Goal: Task Accomplishment & Management: Use online tool/utility

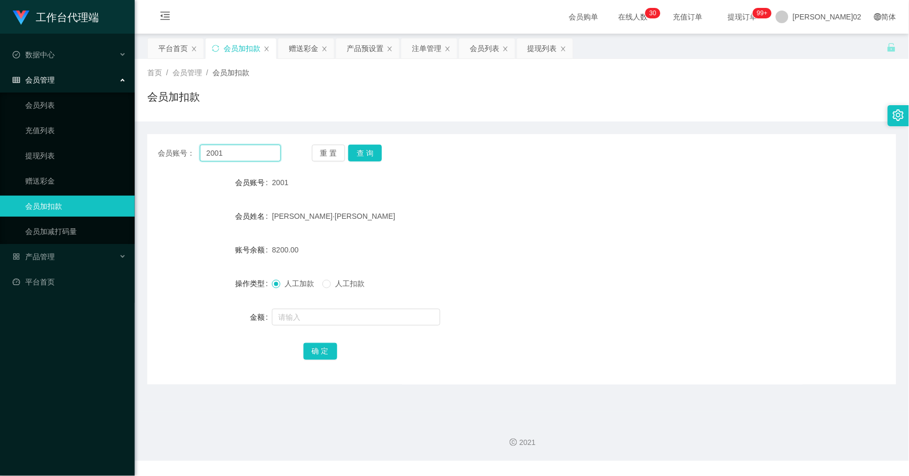
drag, startPoint x: 0, startPoint y: 0, endPoint x: 172, endPoint y: 152, distance: 228.9
click at [172, 152] on div "会员账号： 2001" at bounding box center [219, 153] width 123 height 17
paste input "0184650286"
drag, startPoint x: 385, startPoint y: 151, endPoint x: 372, endPoint y: 151, distance: 13.2
click at [379, 151] on div "重 置 查 询" at bounding box center [373, 153] width 123 height 17
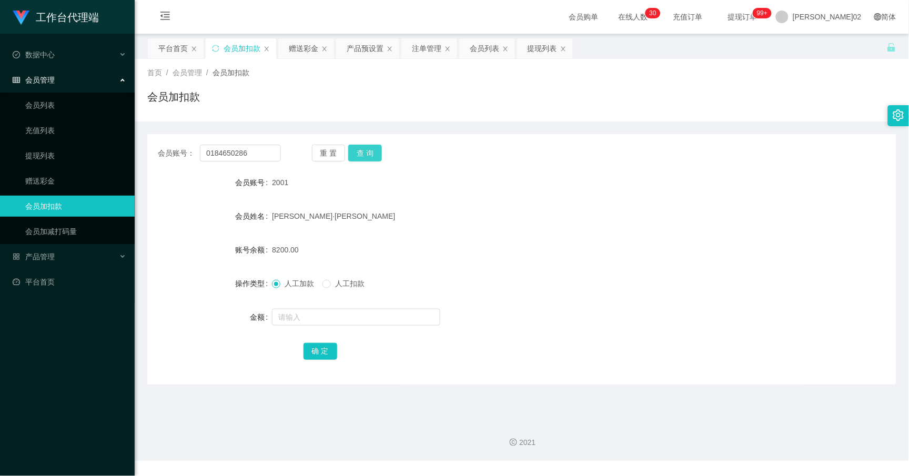
click at [370, 151] on button "查 询" at bounding box center [365, 153] width 34 height 17
click at [446, 176] on div "0184650286" at bounding box center [490, 182] width 437 height 21
drag, startPoint x: 268, startPoint y: 151, endPoint x: 171, endPoint y: 151, distance: 97.9
click at [171, 151] on div "会员账号： 0184650286" at bounding box center [219, 153] width 123 height 17
paste input "coonie97"
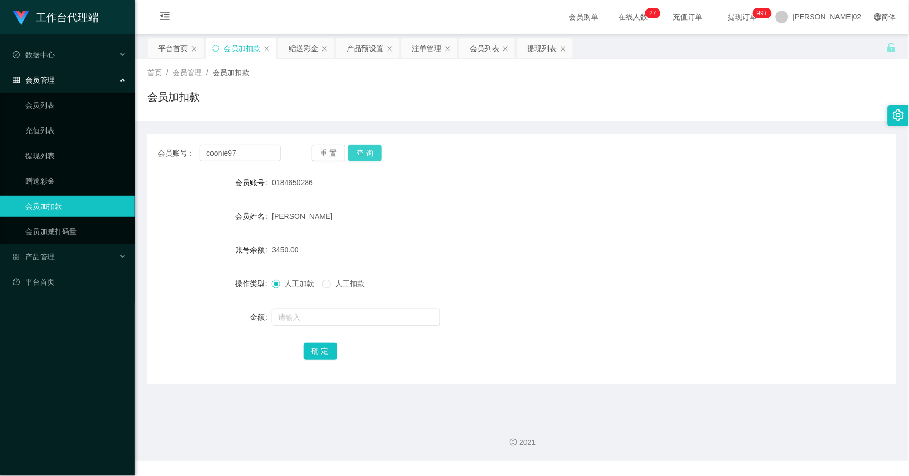
click at [371, 153] on button "查 询" at bounding box center [365, 153] width 34 height 17
drag, startPoint x: 249, startPoint y: 153, endPoint x: 87, endPoint y: 155, distance: 162.1
click at [87, 155] on section "工作台代理端 数据中心 会员管理 会员列表 充值列表 提现列表 赠送彩金 会员加扣款 会员加减打码量 产品管理 开奖记录 注单管理 产品列表 即时注单 产品预…" at bounding box center [454, 230] width 909 height 461
click at [363, 155] on button "查 询" at bounding box center [365, 153] width 34 height 17
drag, startPoint x: 241, startPoint y: 150, endPoint x: 195, endPoint y: 153, distance: 45.3
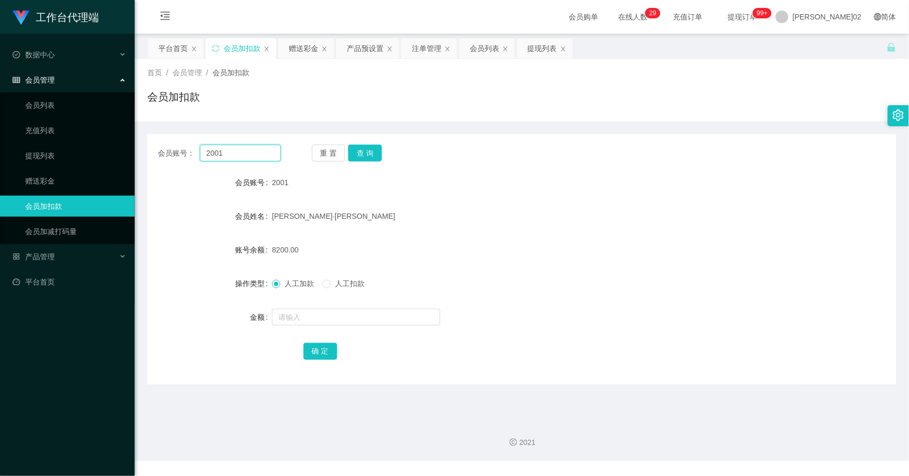
click at [195, 153] on div "会员账号： 2001" at bounding box center [219, 153] width 123 height 17
paste input "coonie97"
type input "coonie97"
click at [372, 147] on button "查 询" at bounding box center [365, 153] width 34 height 17
click at [333, 286] on span "人工扣款" at bounding box center [350, 283] width 38 height 8
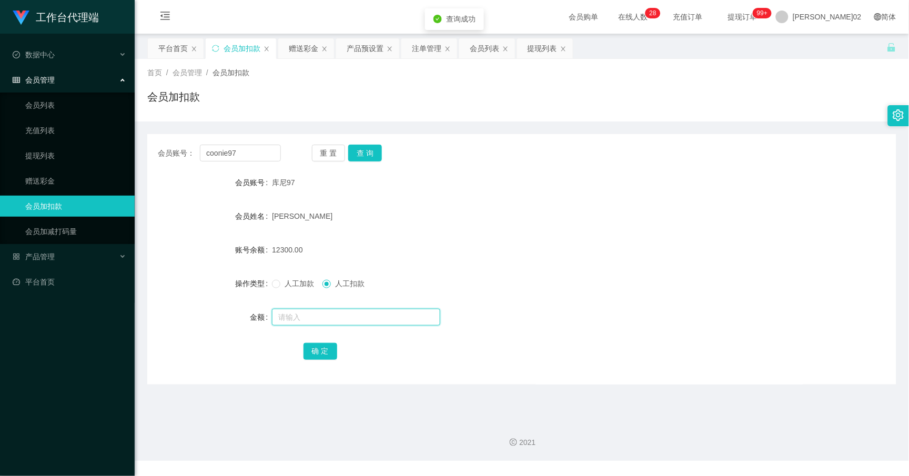
click at [308, 317] on input "text" at bounding box center [356, 317] width 168 height 17
type input "12300"
click at [319, 354] on button "确 定" at bounding box center [321, 351] width 34 height 17
click at [492, 343] on div "确 定" at bounding box center [522, 351] width 437 height 21
drag, startPoint x: 249, startPoint y: 156, endPoint x: 153, endPoint y: 157, distance: 96.3
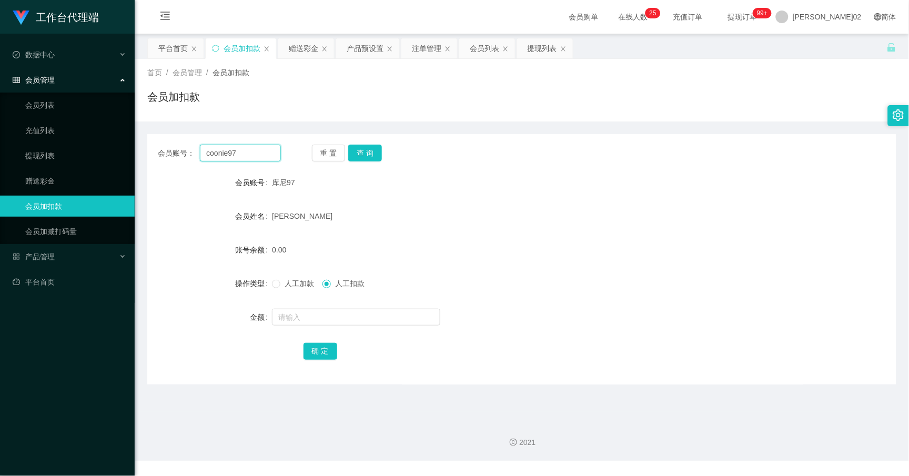
click at [153, 157] on div "会员账号： coonie97 重 置 查 询" at bounding box center [521, 153] width 749 height 17
type input "2001"
click at [352, 154] on button "查 询" at bounding box center [365, 153] width 34 height 17
click at [317, 311] on input "text" at bounding box center [356, 317] width 168 height 17
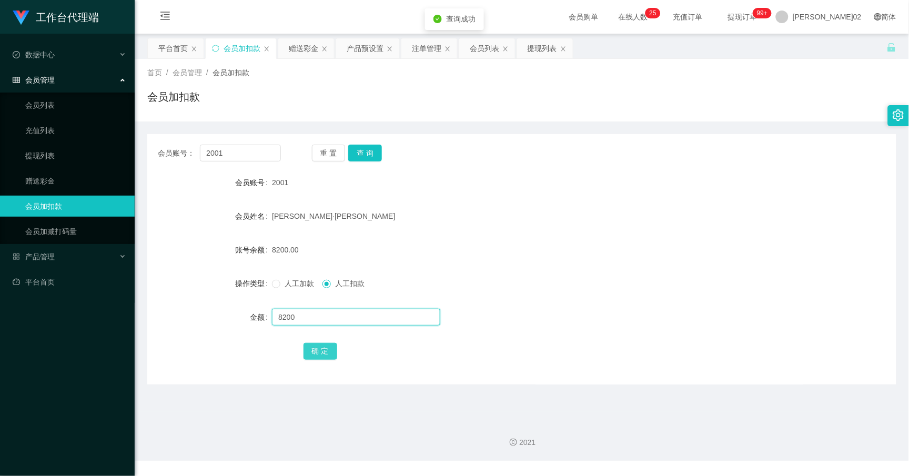
type input "8200"
click at [306, 353] on button "确 定" at bounding box center [321, 351] width 34 height 17
click at [444, 289] on div "人工加款 人工扣款" at bounding box center [490, 283] width 437 height 21
drag, startPoint x: 248, startPoint y: 158, endPoint x: 182, endPoint y: 158, distance: 66.3
click at [182, 158] on div "会员账号： 2001" at bounding box center [219, 153] width 123 height 17
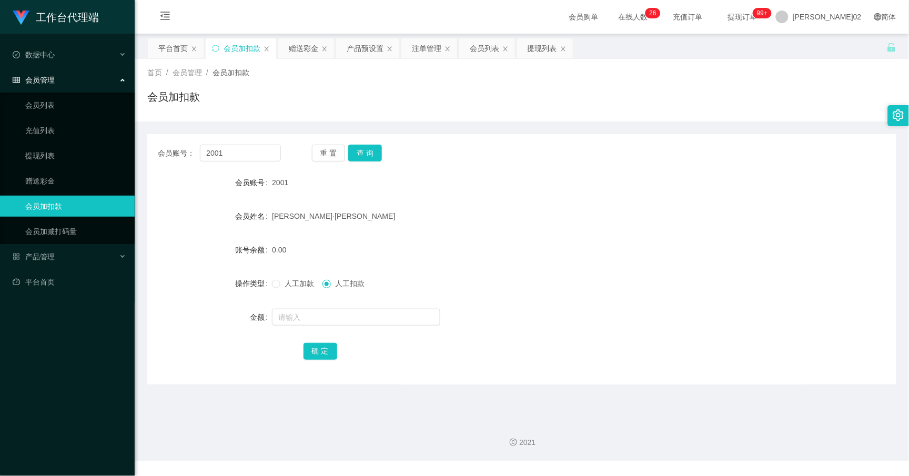
drag, startPoint x: 520, startPoint y: 281, endPoint x: 383, endPoint y: 269, distance: 137.9
click at [503, 283] on div "人工加款 人工扣款" at bounding box center [490, 283] width 437 height 21
drag, startPoint x: 251, startPoint y: 155, endPoint x: 33, endPoint y: 154, distance: 218.4
click at [33, 155] on section "工作台代理端 数据中心 会员管理 会员列表 充值列表 提现列表 赠送彩金 会员加扣款 会员加减打码量 产品管理 开奖记录 注单管理 产品列表 即时注单 产品预…" at bounding box center [454, 230] width 909 height 461
paste input "0184650286"
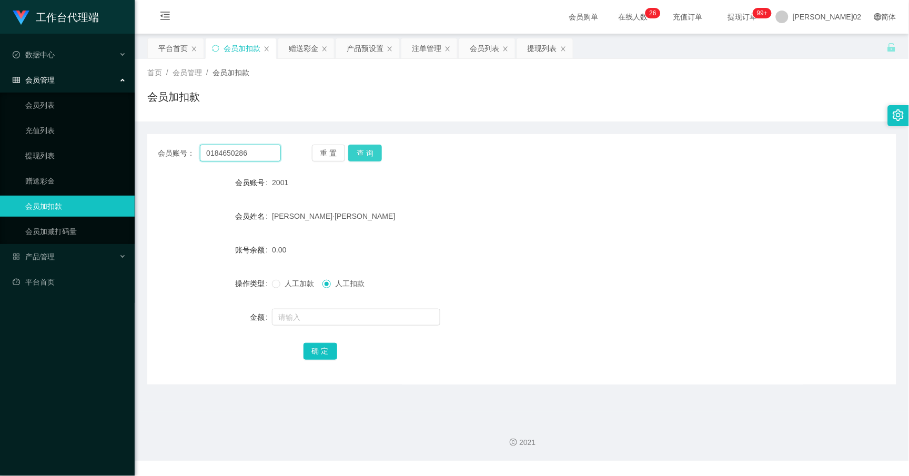
type input "0184650286"
click at [366, 161] on button "查 询" at bounding box center [365, 153] width 34 height 17
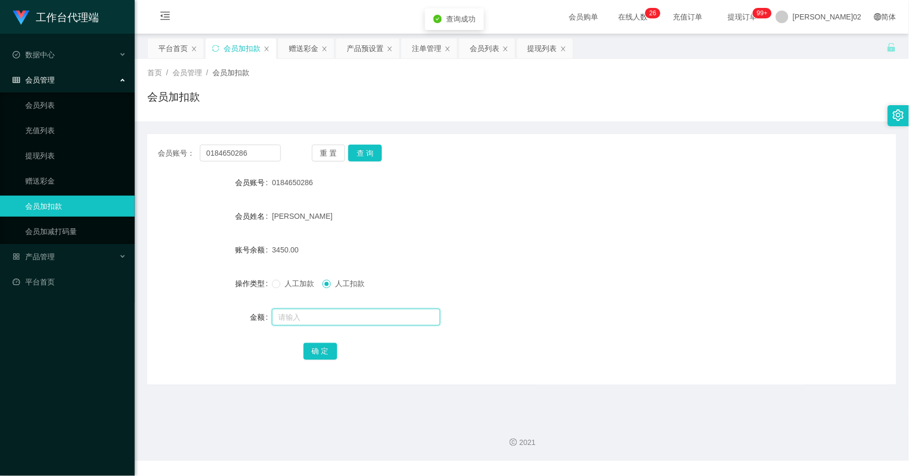
click at [305, 314] on input "text" at bounding box center [356, 317] width 168 height 17
type input "3450"
click at [329, 353] on button "确 定" at bounding box center [321, 351] width 34 height 17
click at [464, 314] on div at bounding box center [490, 317] width 437 height 21
drag, startPoint x: 251, startPoint y: 151, endPoint x: 53, endPoint y: 157, distance: 197.5
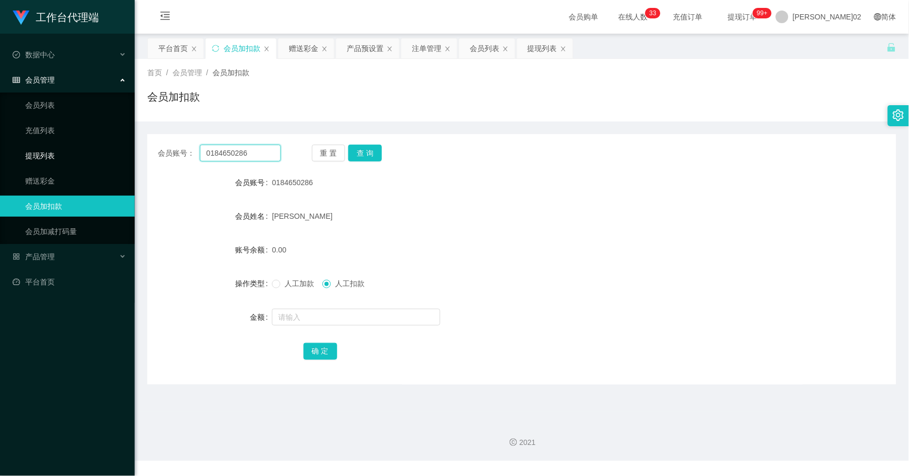
click at [53, 157] on section "工作台代理端 数据中心 会员管理 会员列表 充值列表 提现列表 赠送彩金 会员加扣款 会员加减打码量 产品管理 开奖记录 注单管理 产品列表 即时注单 产品预…" at bounding box center [454, 230] width 909 height 461
paste input "Vivianhew84"
type input "Vivianhew84"
click at [367, 151] on button "查 询" at bounding box center [365, 153] width 34 height 17
click at [294, 317] on input "text" at bounding box center [356, 317] width 168 height 17
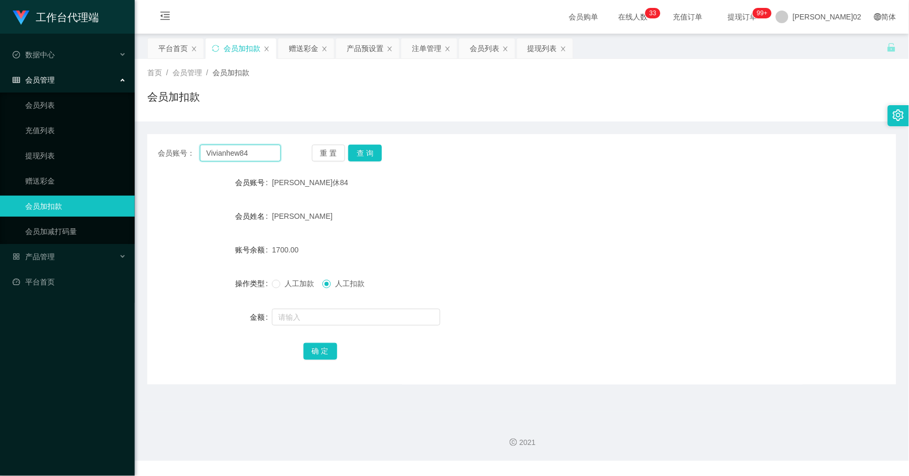
drag, startPoint x: 259, startPoint y: 153, endPoint x: 148, endPoint y: 157, distance: 111.1
click at [148, 157] on div "会员账号： Vivianhew84 重 置 查 询" at bounding box center [521, 153] width 749 height 17
click at [377, 150] on button "查 询" at bounding box center [365, 153] width 34 height 17
click at [328, 325] on input "text" at bounding box center [356, 317] width 168 height 17
type input "1700"
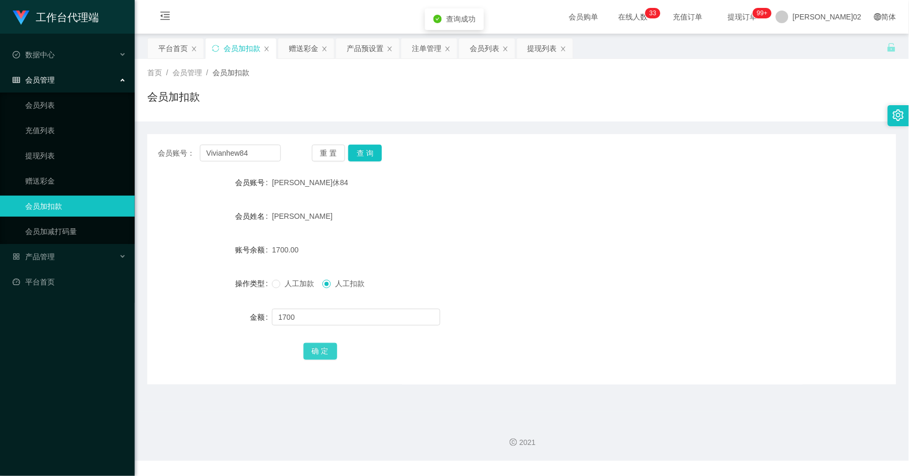
click at [330, 356] on button "确 定" at bounding box center [321, 351] width 34 height 17
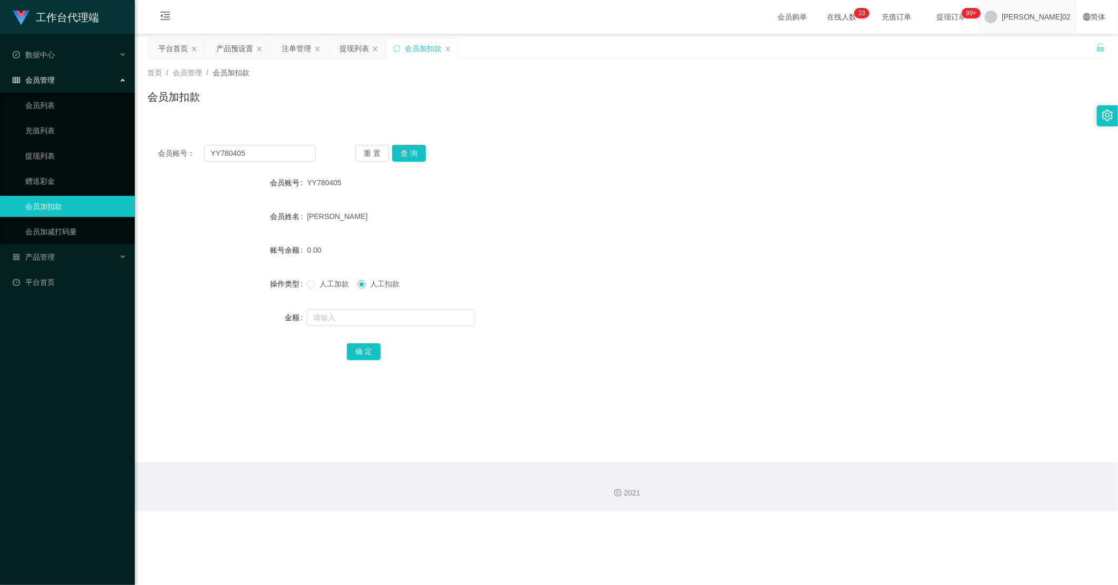
click at [997, 16] on span at bounding box center [991, 17] width 13 height 13
click at [1045, 50] on div "平台首页 产品预设置 注单管理 提现列表 会员加扣款" at bounding box center [621, 56] width 948 height 36
click at [1038, 17] on div "[PERSON_NAME]02" at bounding box center [1027, 17] width 98 height 34
click at [1048, 38] on li "退出登录" at bounding box center [1057, 45] width 79 height 17
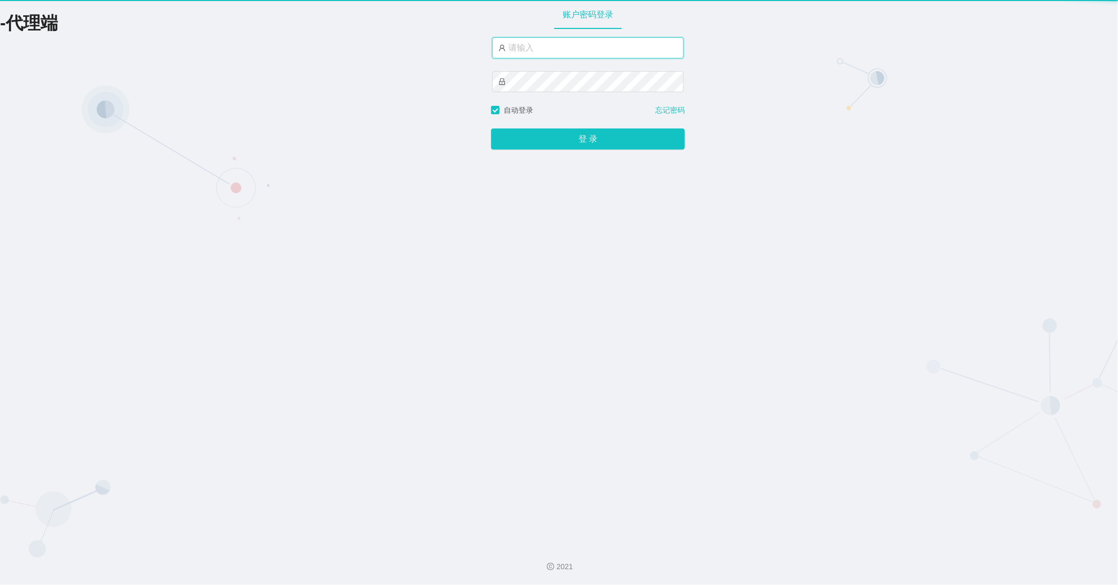
type input "xiaowei02"
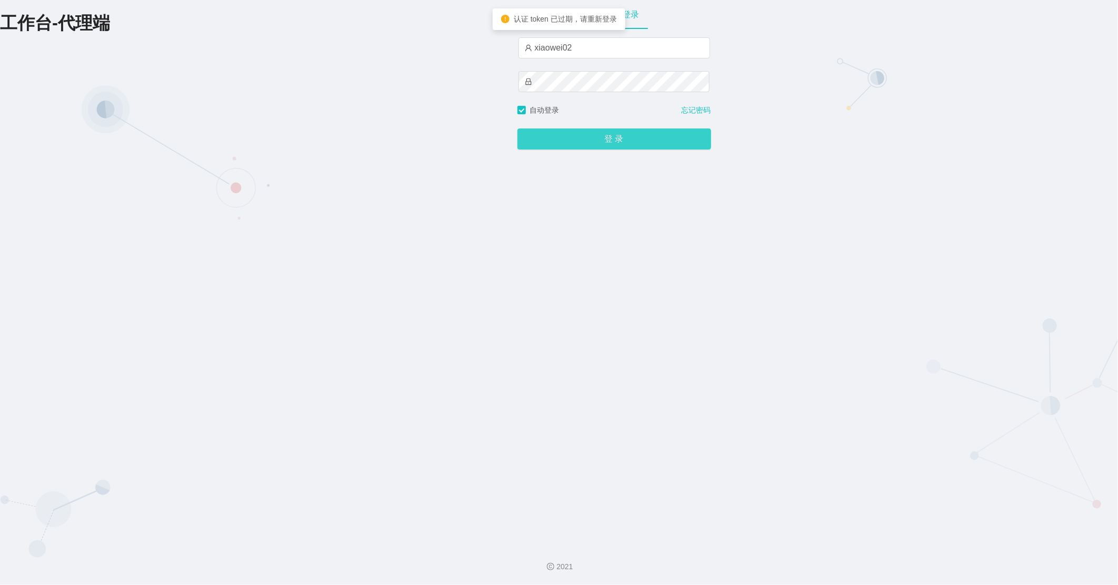
click at [631, 138] on button "登 录" at bounding box center [614, 138] width 194 height 21
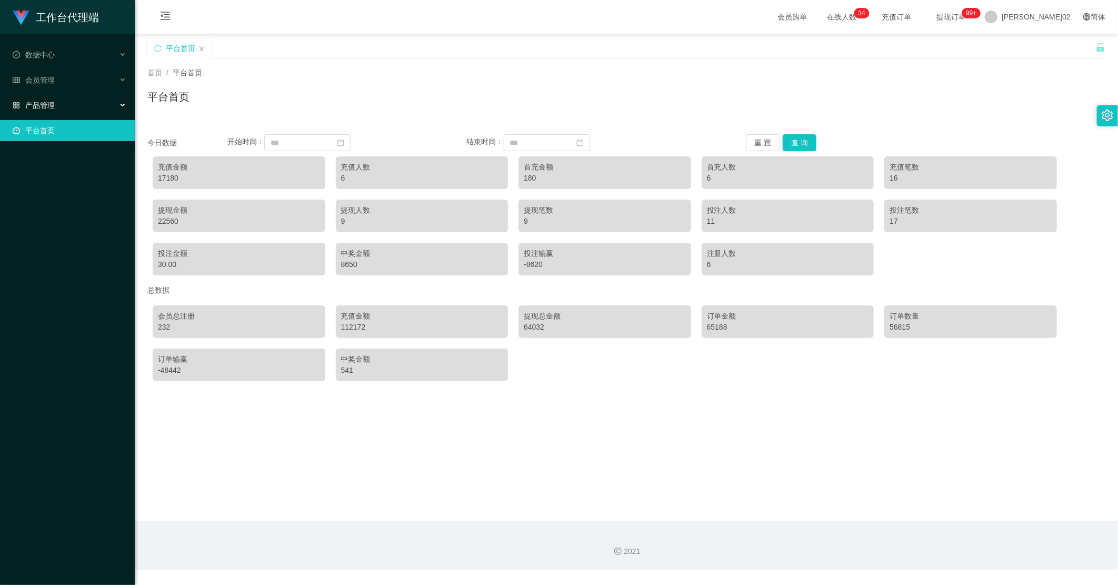
click at [43, 97] on div "产品管理" at bounding box center [67, 105] width 135 height 21
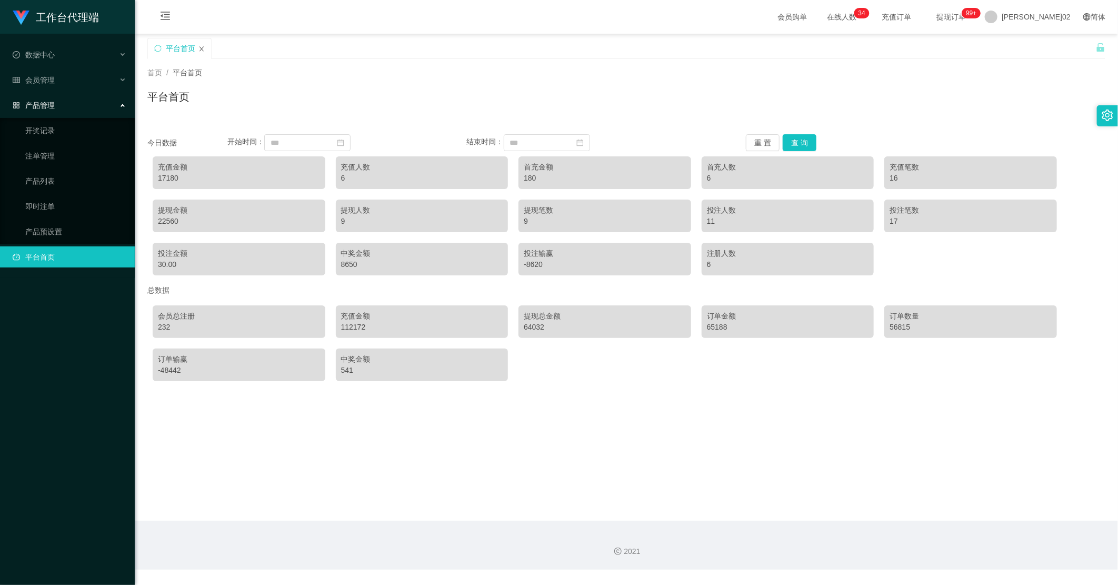
click at [203, 51] on icon "图标： 关闭" at bounding box center [201, 48] width 4 height 5
click at [45, 144] on ul "开奖记录 注单管理 产品列表 即时注单 产品预设置" at bounding box center [67, 181] width 135 height 126
click at [53, 233] on link "产品预设置" at bounding box center [75, 231] width 101 height 21
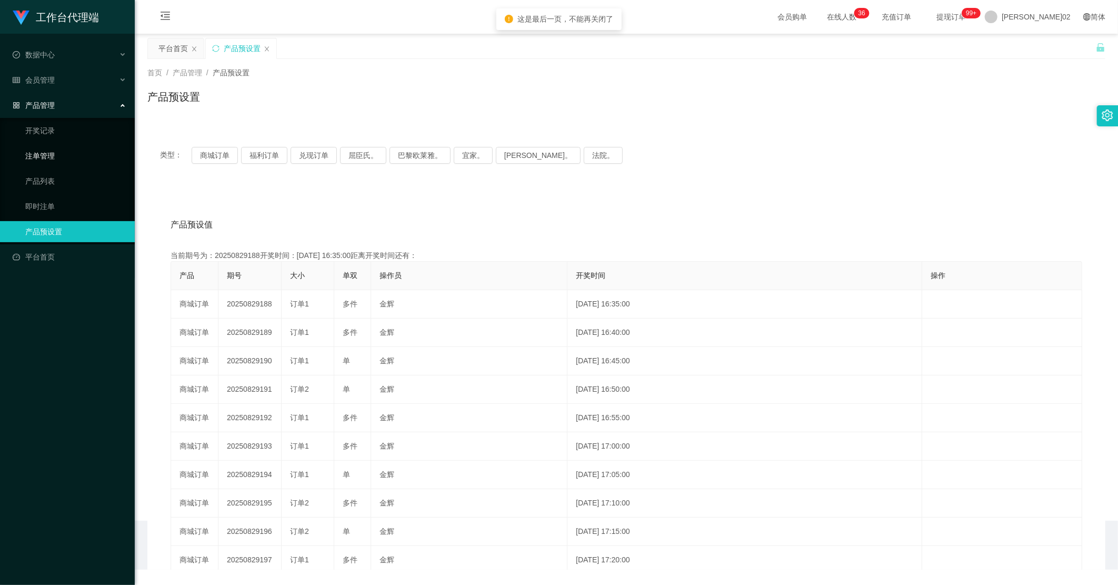
click at [43, 150] on link "注单管理" at bounding box center [75, 155] width 101 height 21
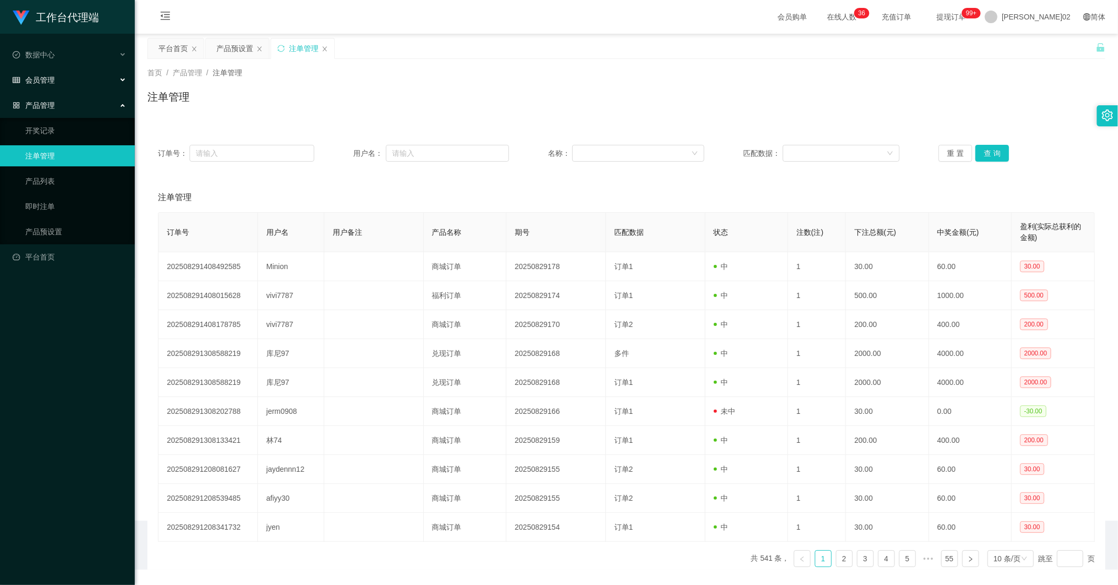
click at [63, 81] on div "会员管理" at bounding box center [67, 79] width 135 height 21
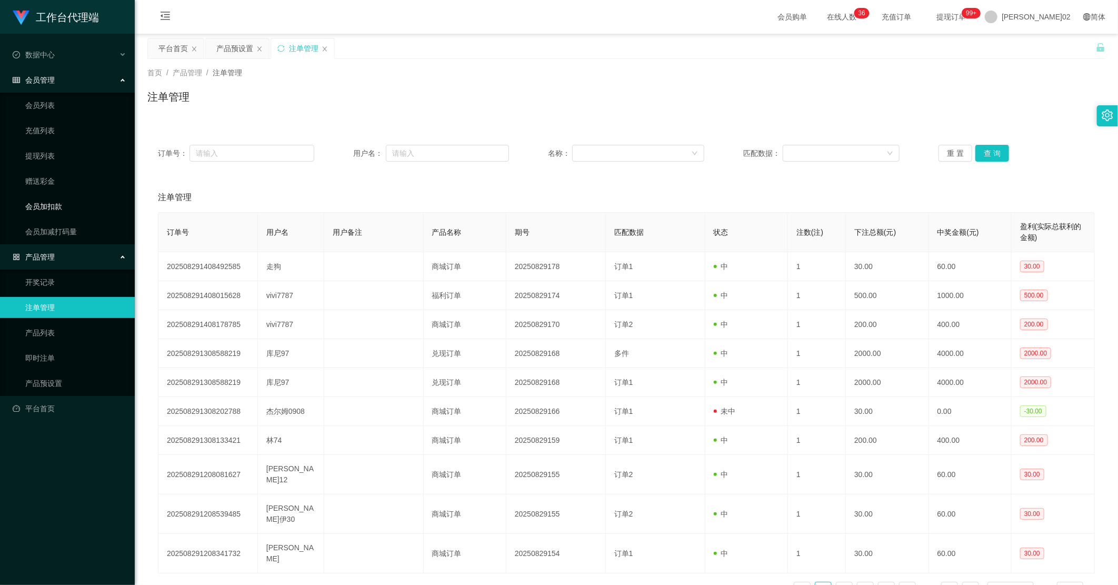
click at [54, 208] on link "会员加扣款" at bounding box center [75, 206] width 101 height 21
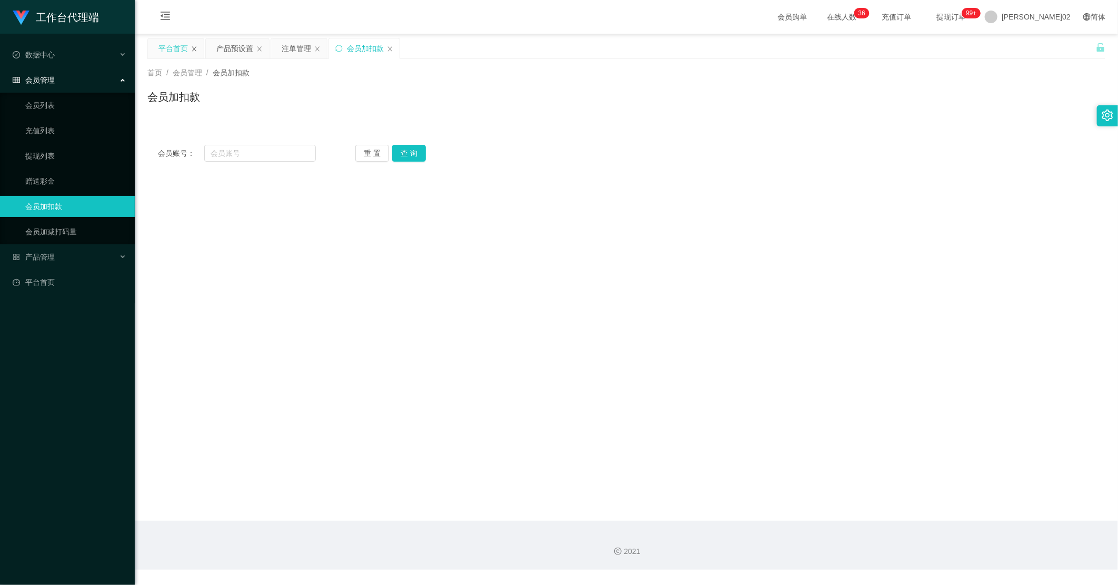
click at [196, 51] on icon "图标： 关闭" at bounding box center [194, 49] width 6 height 6
click at [171, 49] on div "产品预设置" at bounding box center [176, 48] width 37 height 20
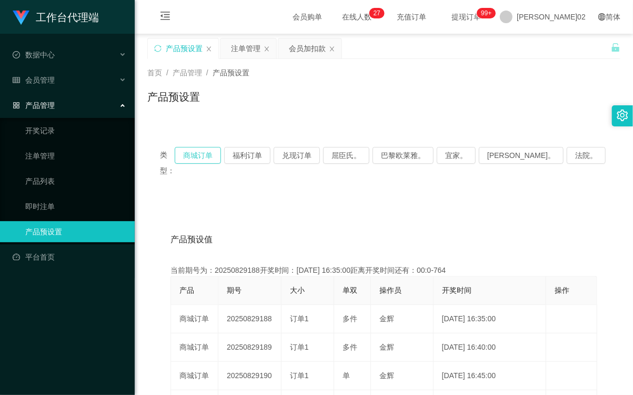
click at [221, 155] on button "商城订单" at bounding box center [198, 155] width 46 height 17
click at [221, 160] on button "商城订单" at bounding box center [198, 155] width 46 height 17
click at [321, 232] on div "产品预设值 添加期号" at bounding box center [384, 239] width 427 height 29
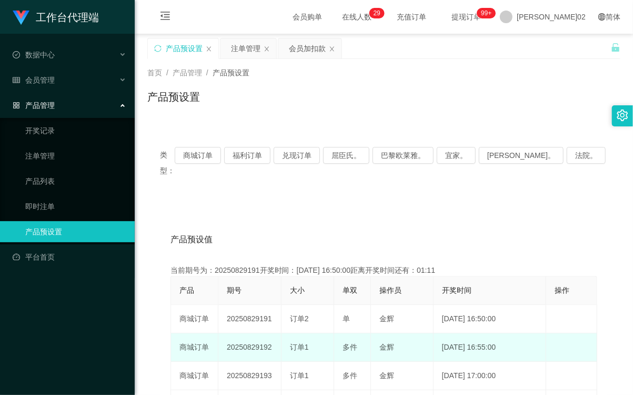
click at [251, 333] on td "20250829192" at bounding box center [249, 347] width 63 height 28
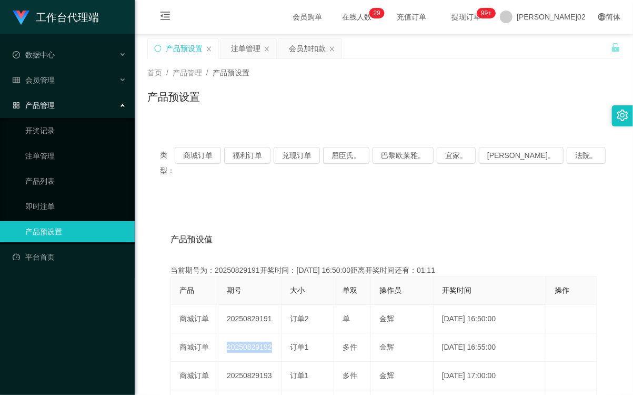
copy td "20250829192"
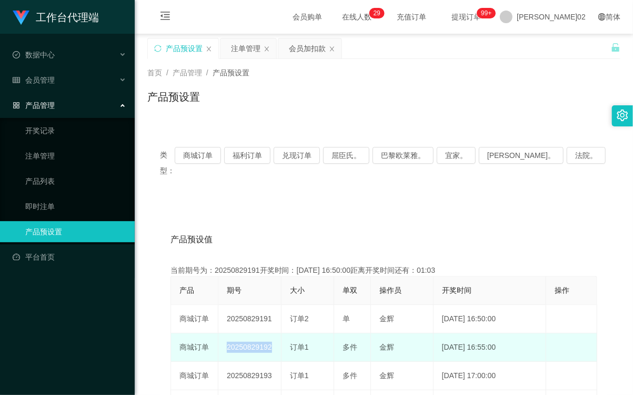
click at [253, 333] on td "20250829192" at bounding box center [249, 347] width 63 height 28
click at [252, 333] on td "20250829192" at bounding box center [249, 347] width 63 height 28
copy td "20250829192"
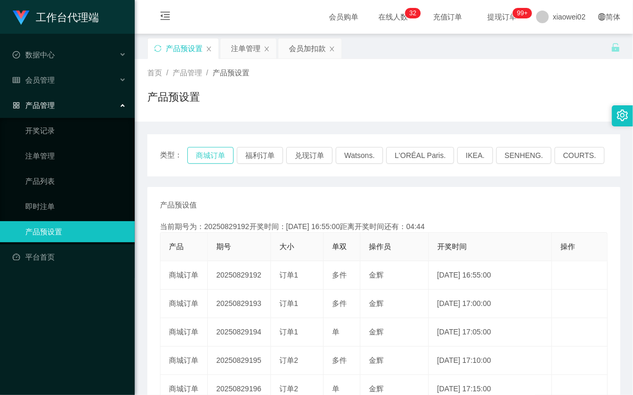
click at [199, 149] on button "商城订单" at bounding box center [210, 155] width 46 height 17
click at [222, 163] on button "商城订单" at bounding box center [210, 155] width 46 height 17
click at [272, 181] on div "类型： 商城订单 福利订单 兑现订单 Watsons. L'ORÉAL Paris. IKEA. SENHENG. COURTS. 产品预设值 添加期号 当前…" at bounding box center [383, 362] width 473 height 457
click at [220, 159] on button "商城订单" at bounding box center [210, 155] width 46 height 17
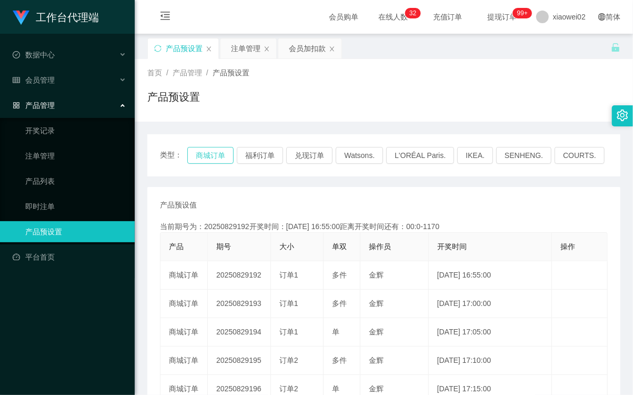
click at [220, 159] on button "商城订单" at bounding box center [210, 155] width 46 height 17
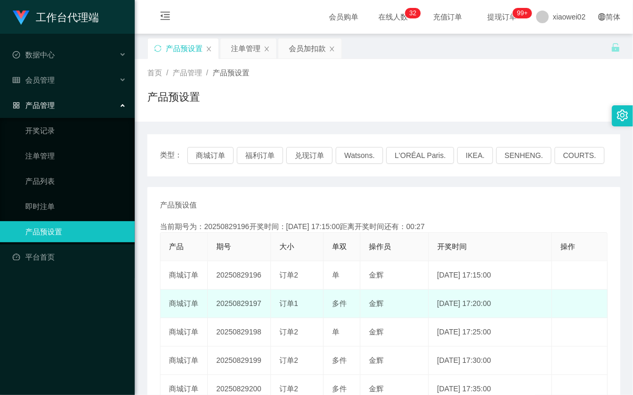
click at [237, 301] on td "20250829197" at bounding box center [239, 303] width 63 height 28
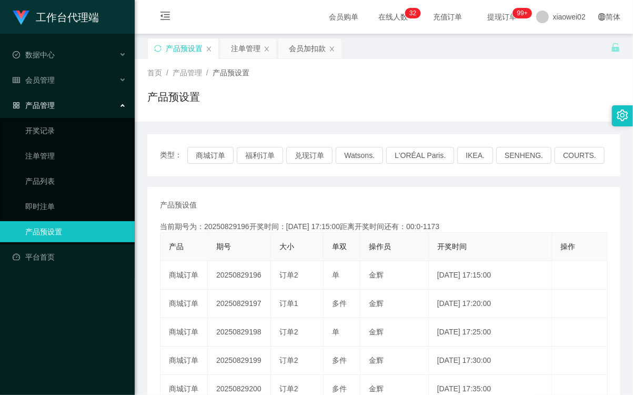
copy td "20250829197"
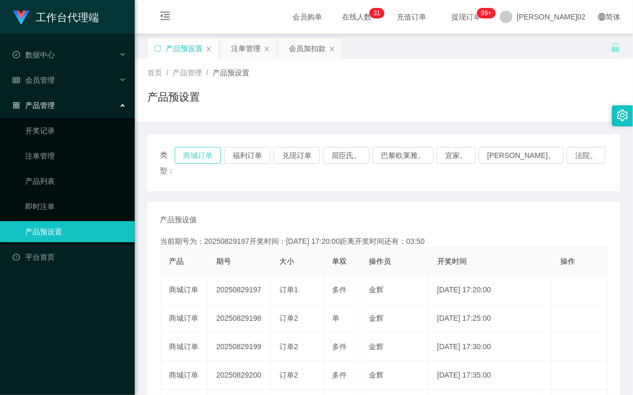
click at [221, 154] on button "商城订单" at bounding box center [198, 155] width 46 height 17
click at [212, 154] on button "商城订单" at bounding box center [198, 155] width 46 height 17
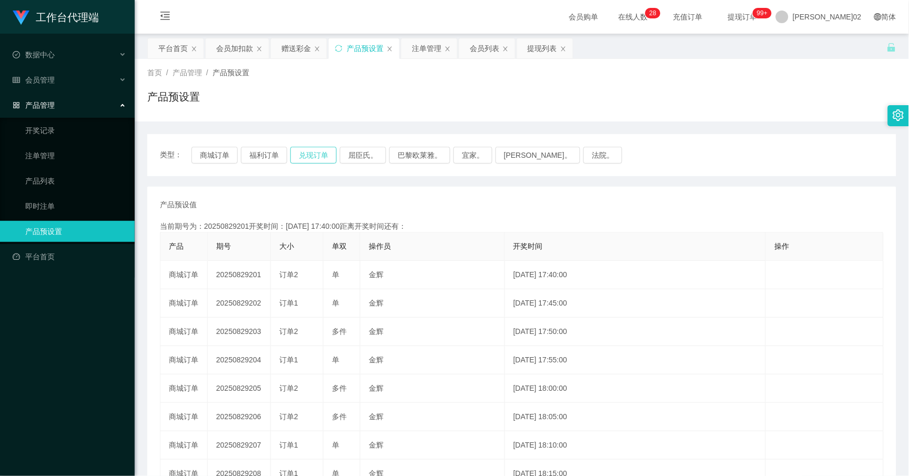
click at [317, 154] on button "兑现订单" at bounding box center [314, 155] width 46 height 17
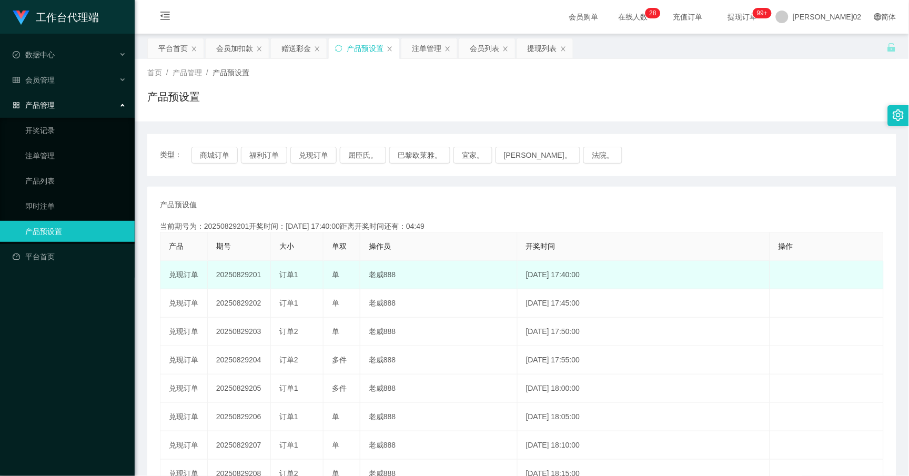
click at [248, 276] on td "20250829201" at bounding box center [239, 275] width 63 height 28
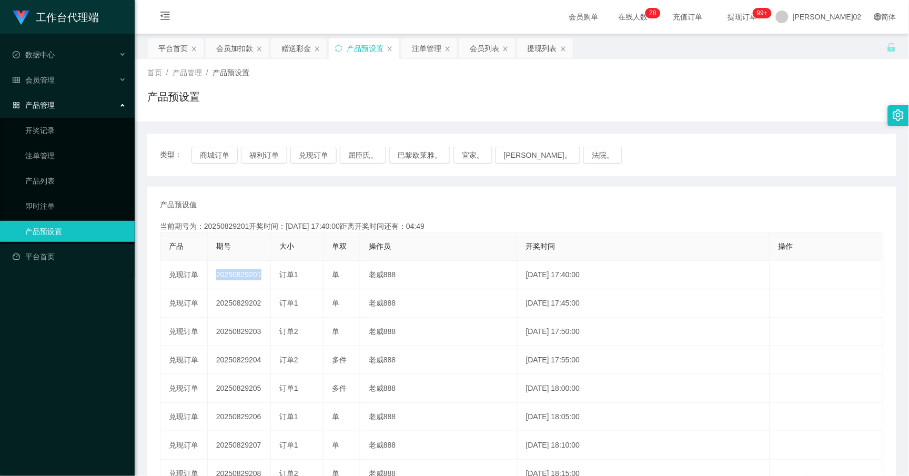
copy td "20250829201"
click at [335, 164] on div "类型： 商城订单 福利订单 兑现订单 屈臣氏。 巴黎欧莱雅。 宜家。 [PERSON_NAME]。 法院。" at bounding box center [521, 155] width 749 height 42
click at [324, 155] on button "兑现订单" at bounding box center [314, 155] width 46 height 17
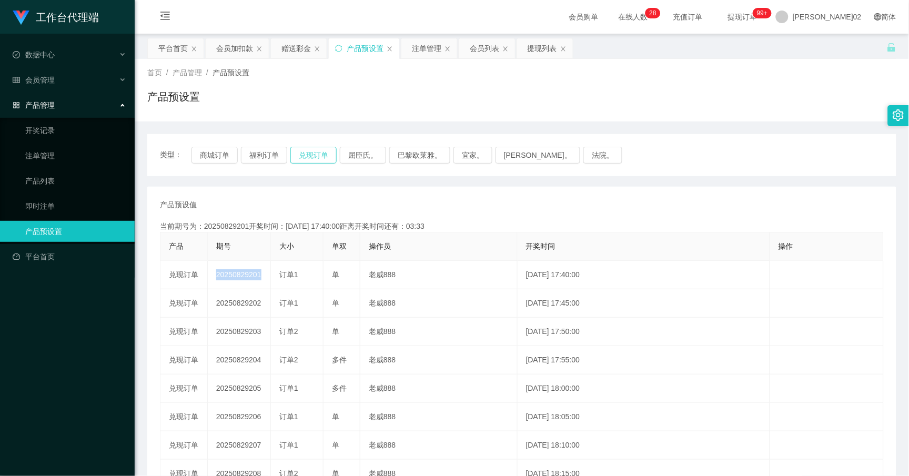
click at [306, 149] on button "兑现订单" at bounding box center [314, 155] width 46 height 17
click at [369, 194] on div "产品预设值 添加期号 当前期号为：20250829201开奖时间：[DATE] 17:40:00距离开奖时间还有： 产品 期号 大小 单双 操作员 开奖时间 …" at bounding box center [521, 389] width 749 height 405
click at [303, 146] on div "类型： 商城订单 福利订单 兑现订单 屈臣氏。 巴黎欧莱雅。 宜家。 [PERSON_NAME]。 法院。" at bounding box center [521, 155] width 749 height 42
click at [308, 166] on div "类型： 商城订单 福利订单 兑现订单 屈臣氏。 巴黎欧莱雅。 宜家。 [PERSON_NAME]。 法院。" at bounding box center [521, 155] width 749 height 42
click at [319, 150] on button "兑现订单" at bounding box center [314, 155] width 46 height 17
